Goal: Task Accomplishment & Management: Use online tool/utility

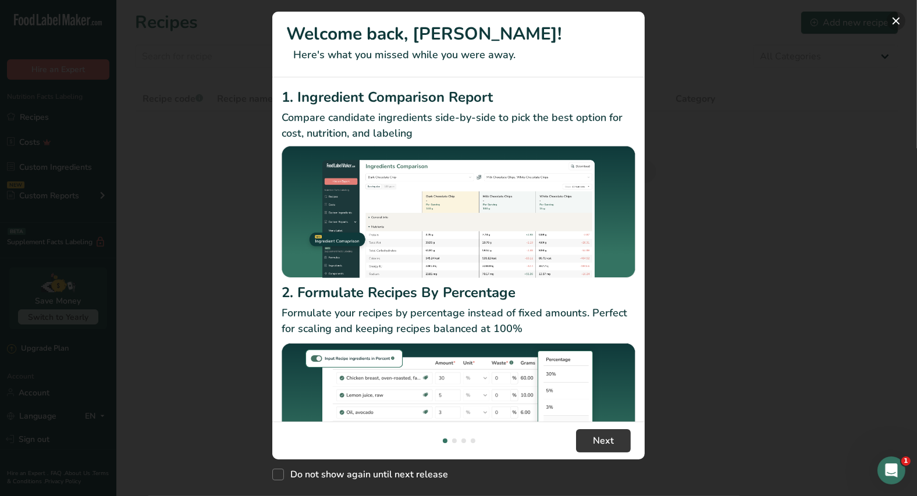
click at [899, 27] on button "New Features" at bounding box center [896, 21] width 19 height 19
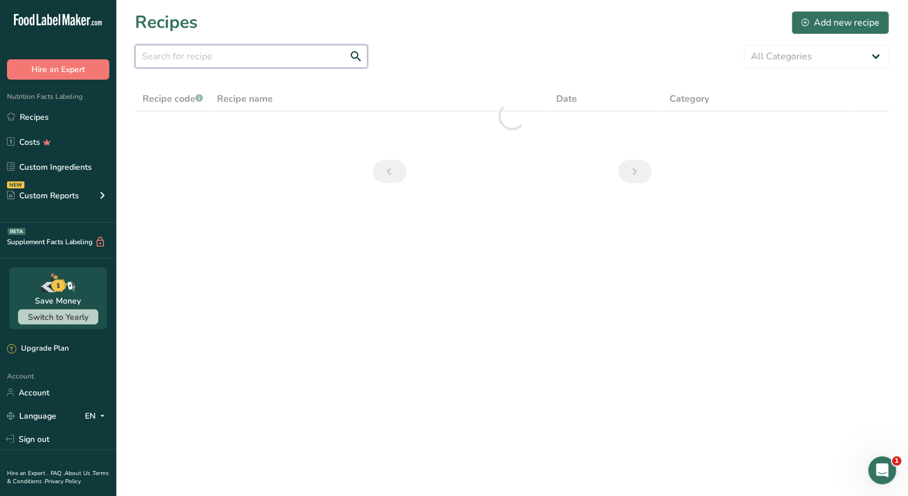
click at [214, 58] on input "text" at bounding box center [251, 56] width 233 height 23
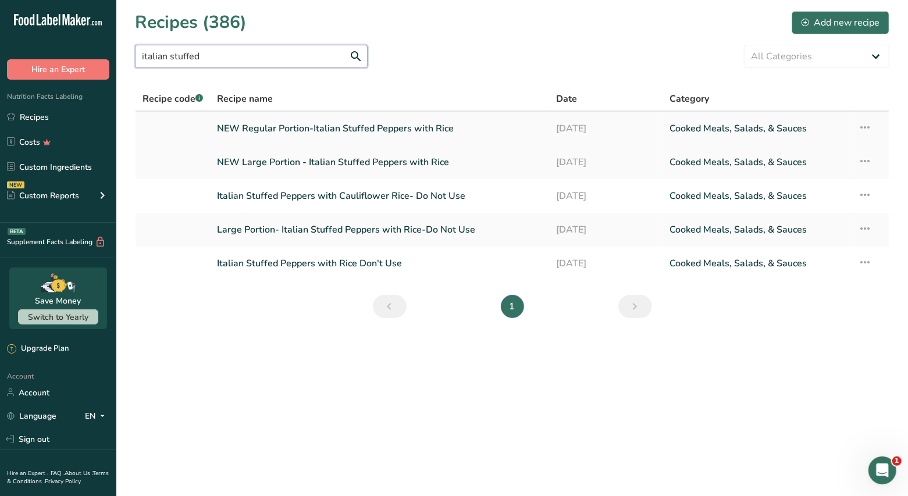
type input "italian stuffed"
click at [397, 135] on link "NEW Regular Portion-Italian Stuffed Peppers with Rice" at bounding box center [379, 128] width 325 height 24
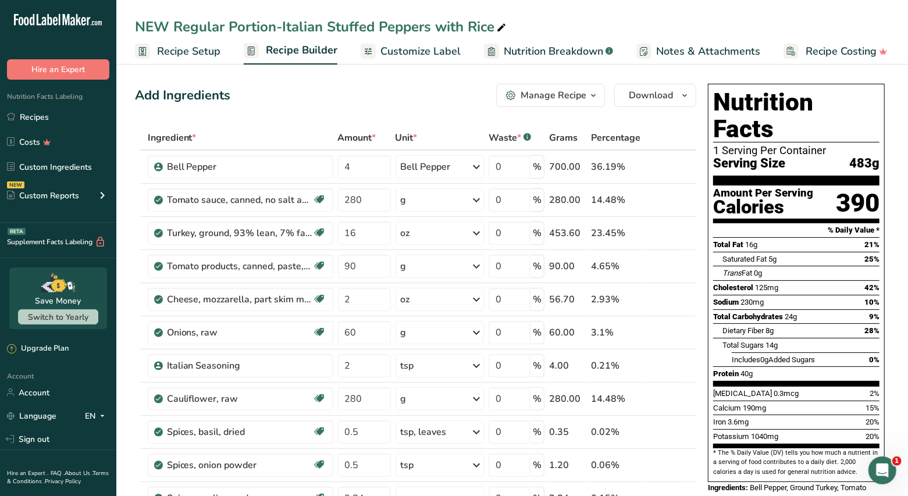
click at [501, 24] on icon at bounding box center [501, 28] width 10 height 16
drag, startPoint x: 467, startPoint y: 26, endPoint x: 523, endPoint y: 37, distance: 56.5
click at [468, 25] on input "NEW Regular Portion-Italian Stuffed Peppers with Rice" at bounding box center [512, 26] width 755 height 21
type input "NEW Regular Portion-Italian Stuffed Peppers with [MEDICAL_DATA] Rice"
click at [345, 99] on div "Add Ingredients Manage Recipe Delete Recipe Duplicate Recipe Scale Recipe Save …" at bounding box center [416, 95] width 562 height 23
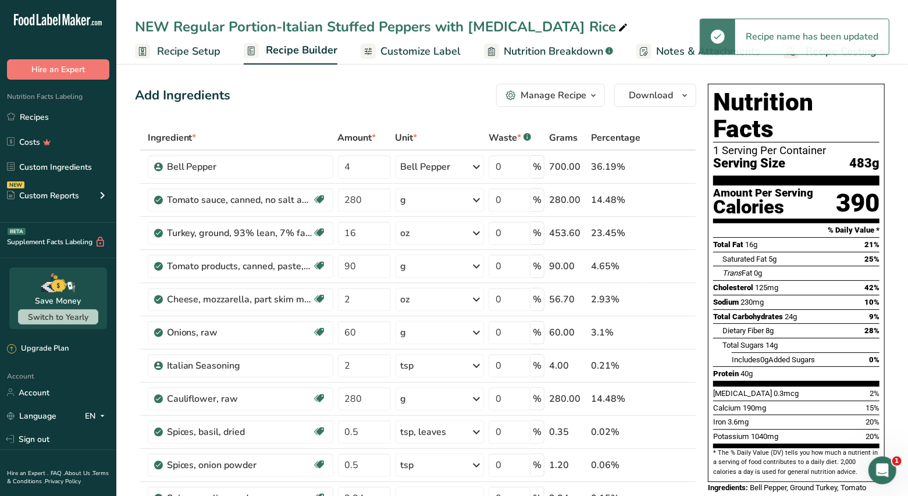
click at [427, 53] on span "Customize Label" at bounding box center [421, 52] width 80 height 16
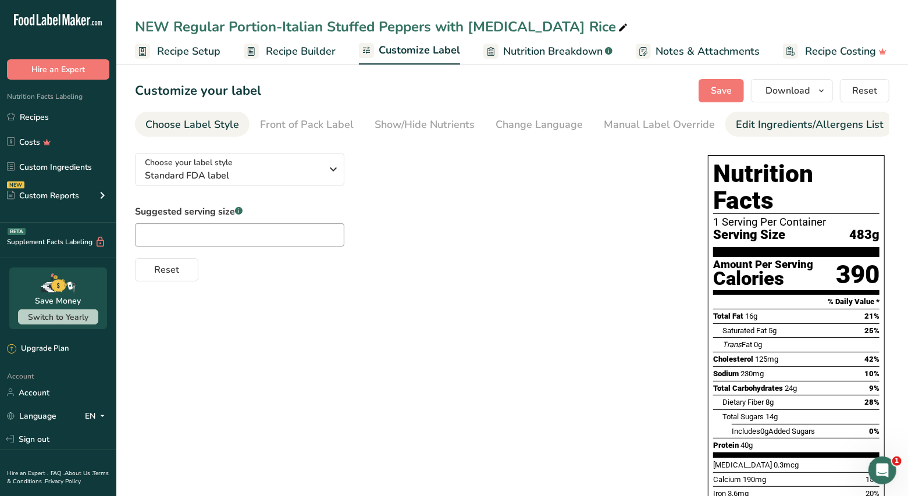
click at [754, 129] on div "Edit Ingredients/Allergens List" at bounding box center [810, 125] width 148 height 16
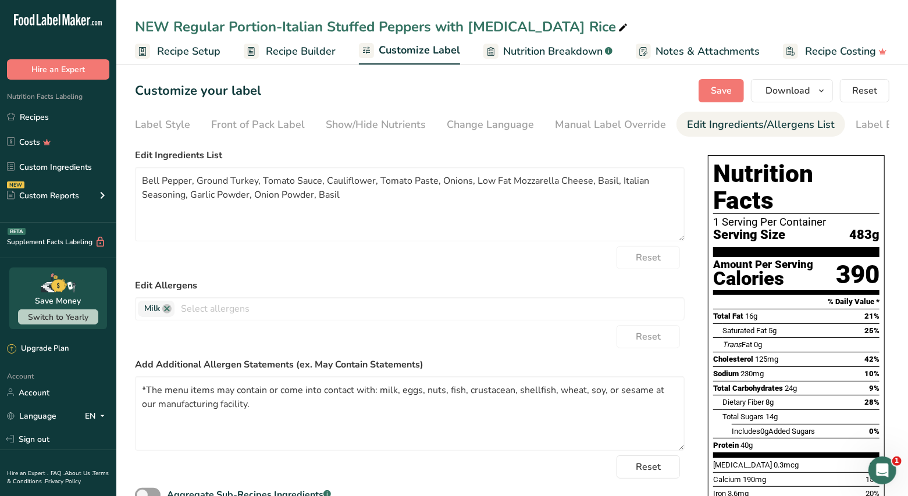
scroll to position [0, 90]
click at [832, 133] on link "Label Extra Info" at bounding box center [853, 125] width 77 height 26
